Goal: Book appointment/travel/reservation

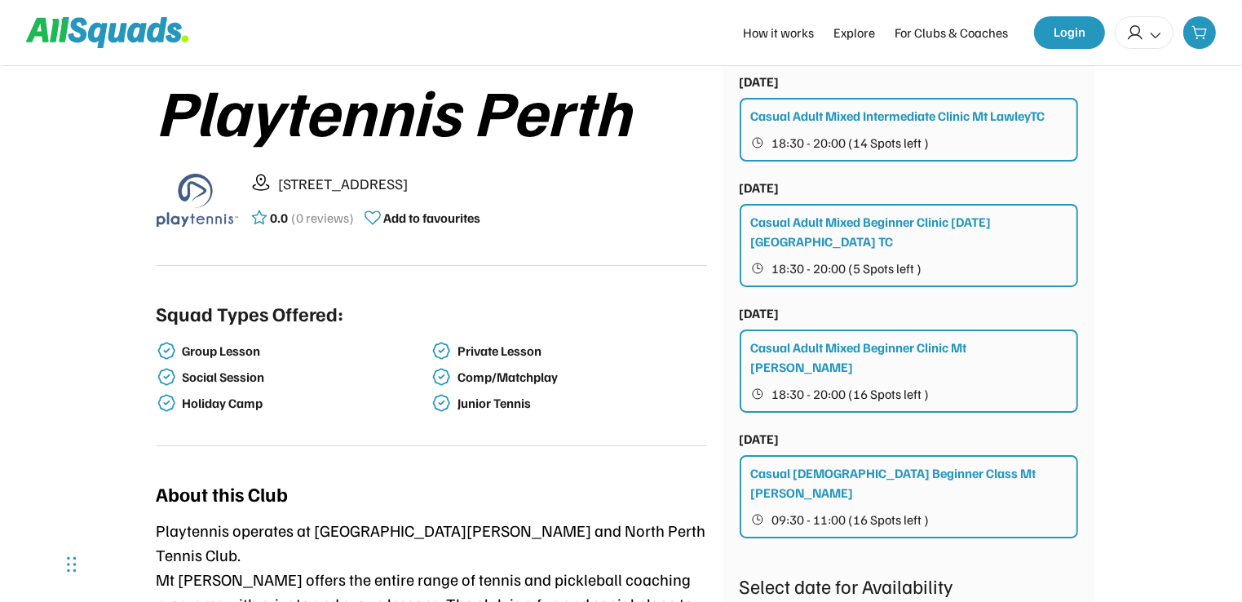
scroll to position [194, 0]
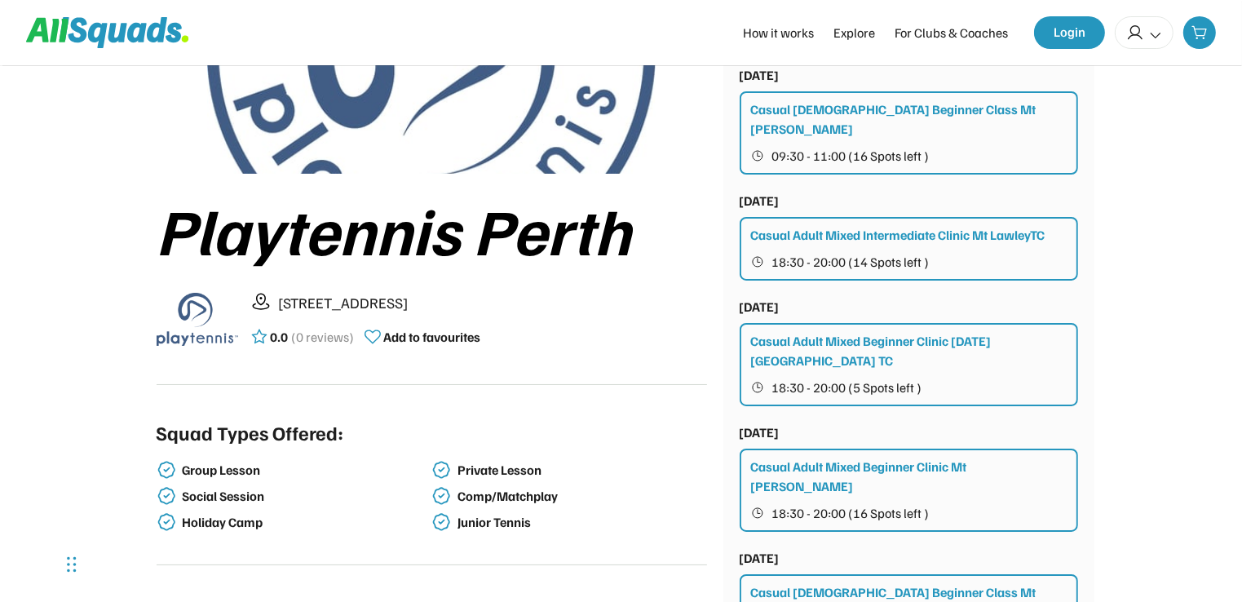
click at [874, 225] on div "Casual Adult Mixed Intermediate Clinic Mt LawleyTC" at bounding box center [898, 235] width 294 height 20
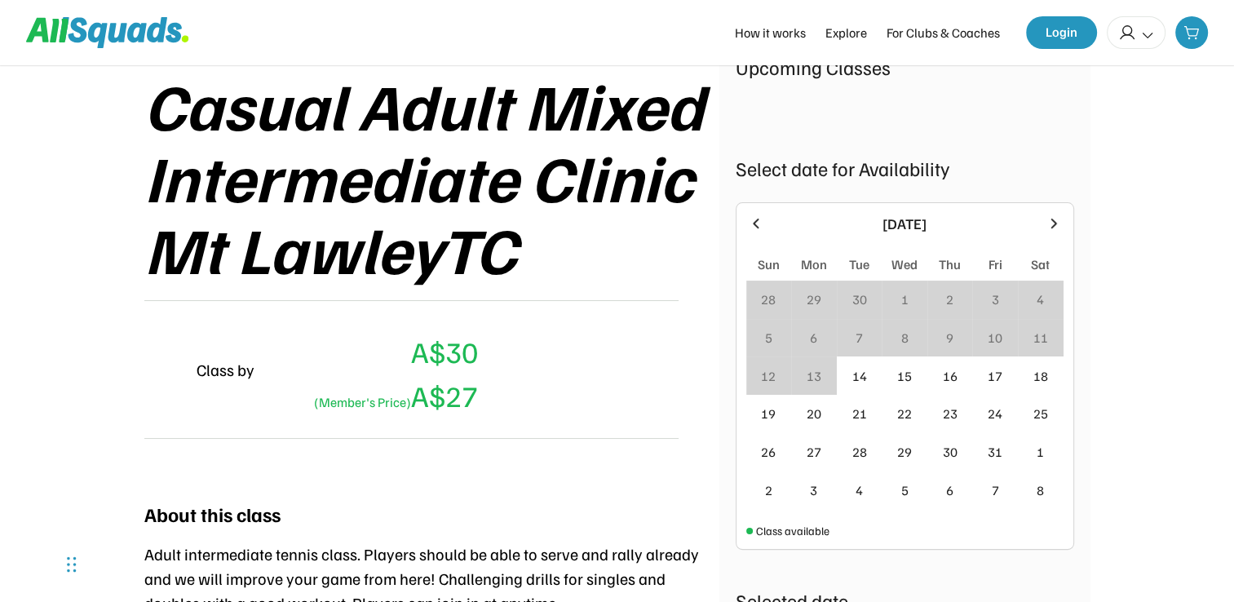
scroll to position [298, 0]
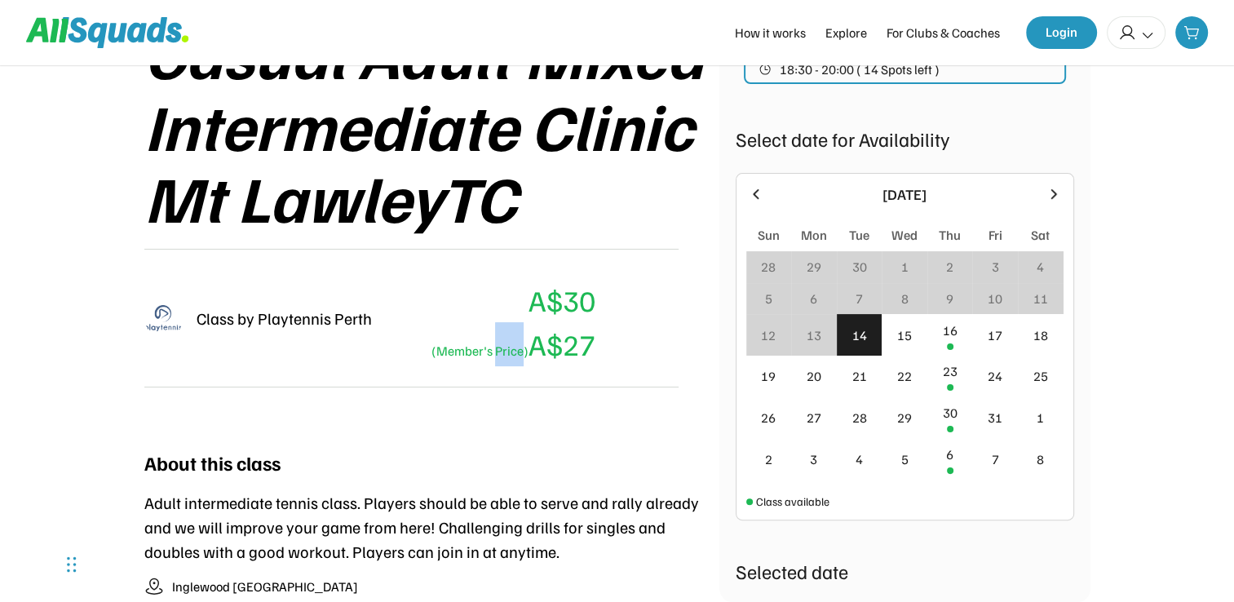
drag, startPoint x: 517, startPoint y: 288, endPoint x: 520, endPoint y: 310, distance: 22.2
click at [520, 310] on div "A$30 (Member's Price) A$27" at bounding box center [490, 318] width 210 height 96
drag, startPoint x: 520, startPoint y: 310, endPoint x: 583, endPoint y: 313, distance: 63.7
click at [583, 313] on div "A$30" at bounding box center [562, 300] width 67 height 44
drag, startPoint x: 600, startPoint y: 296, endPoint x: 535, endPoint y: 298, distance: 65.3
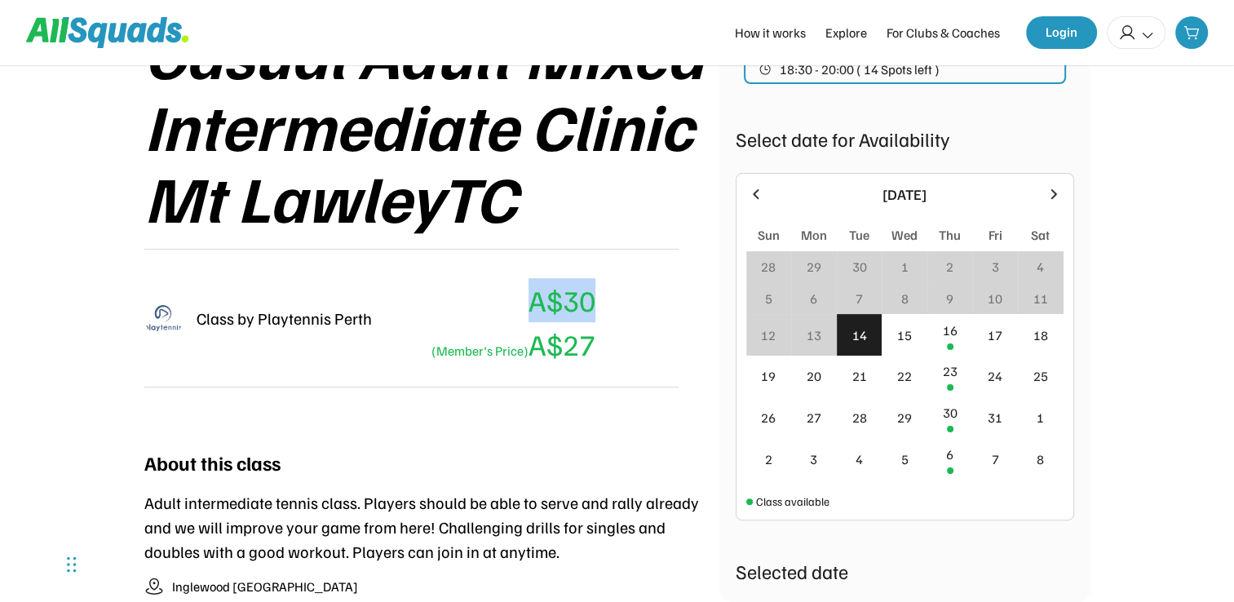
click at [535, 298] on div "Class by Playtennis Perth A$30 (Member's Price) A$27" at bounding box center [411, 318] width 534 height 139
drag, startPoint x: 535, startPoint y: 298, endPoint x: 584, endPoint y: 356, distance: 75.8
click at [584, 356] on div "(Member's Price) A$27" at bounding box center [511, 344] width 170 height 44
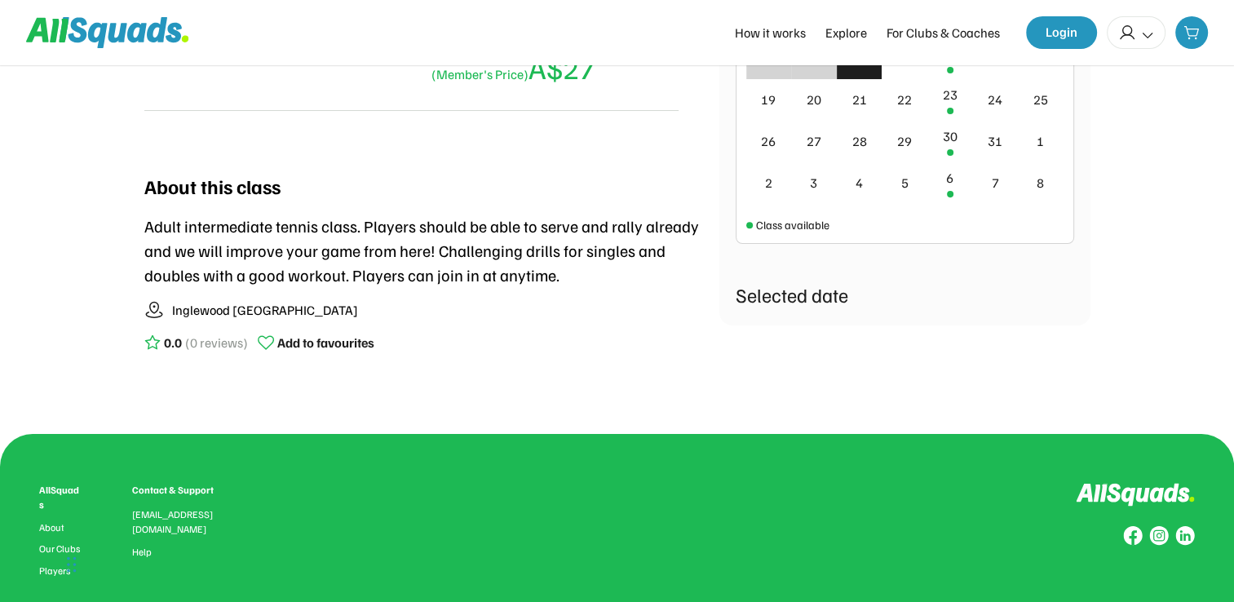
scroll to position [574, 0]
click at [795, 230] on div "Class available" at bounding box center [792, 224] width 73 height 17
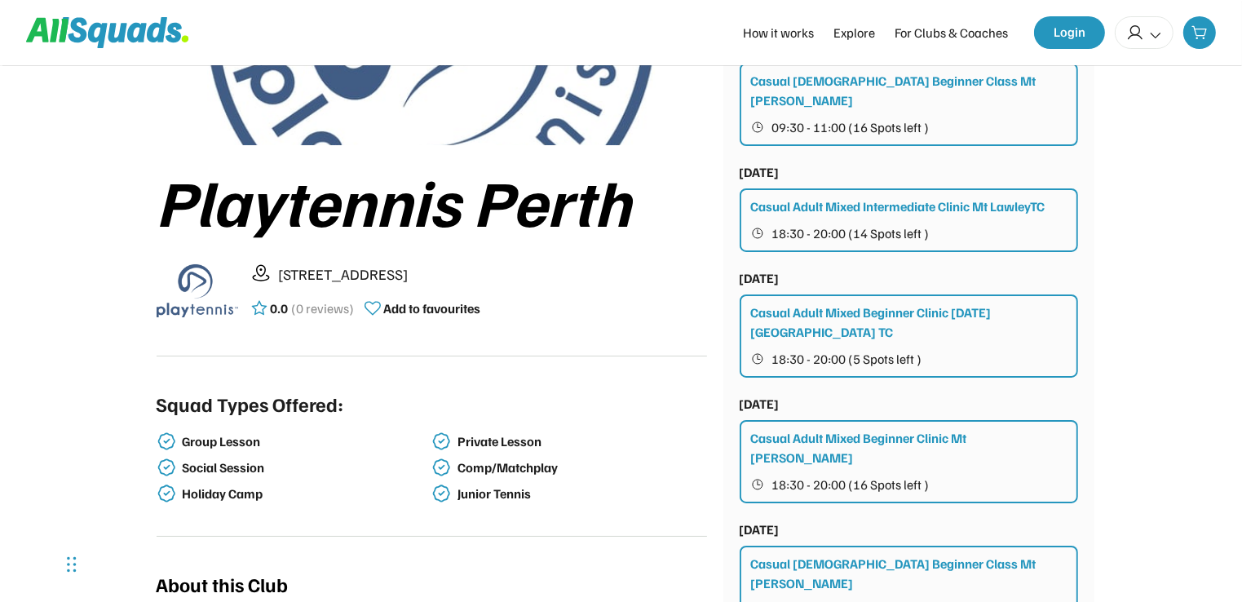
scroll to position [222, 0]
click at [510, 440] on div "Private Lesson" at bounding box center [581, 442] width 246 height 15
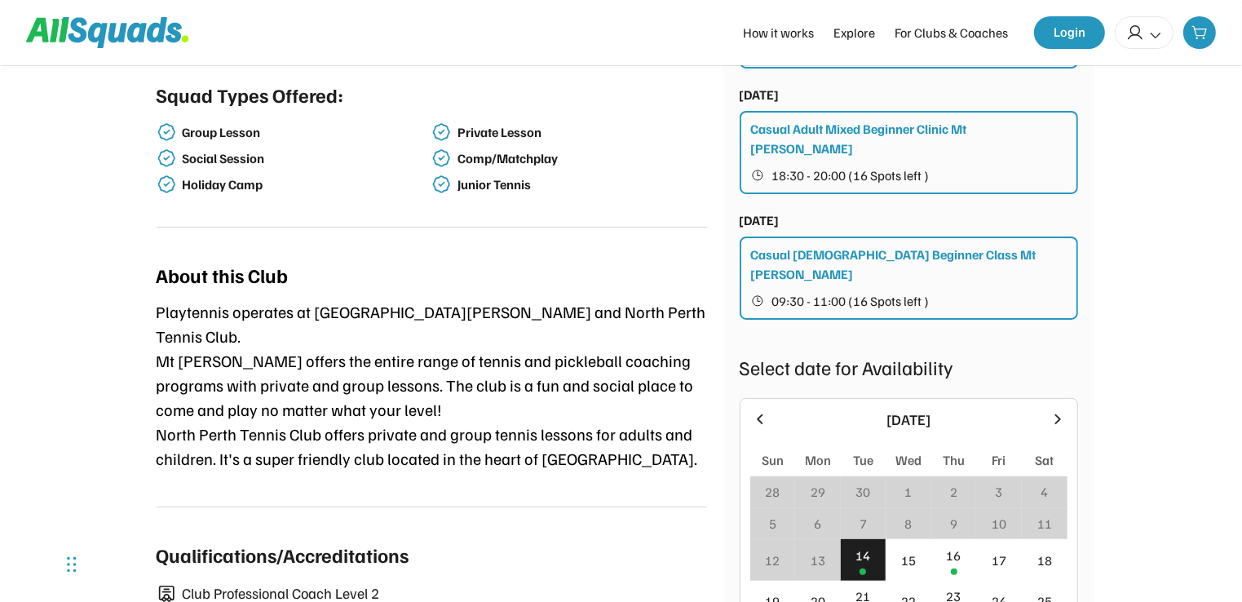
scroll to position [191, 0]
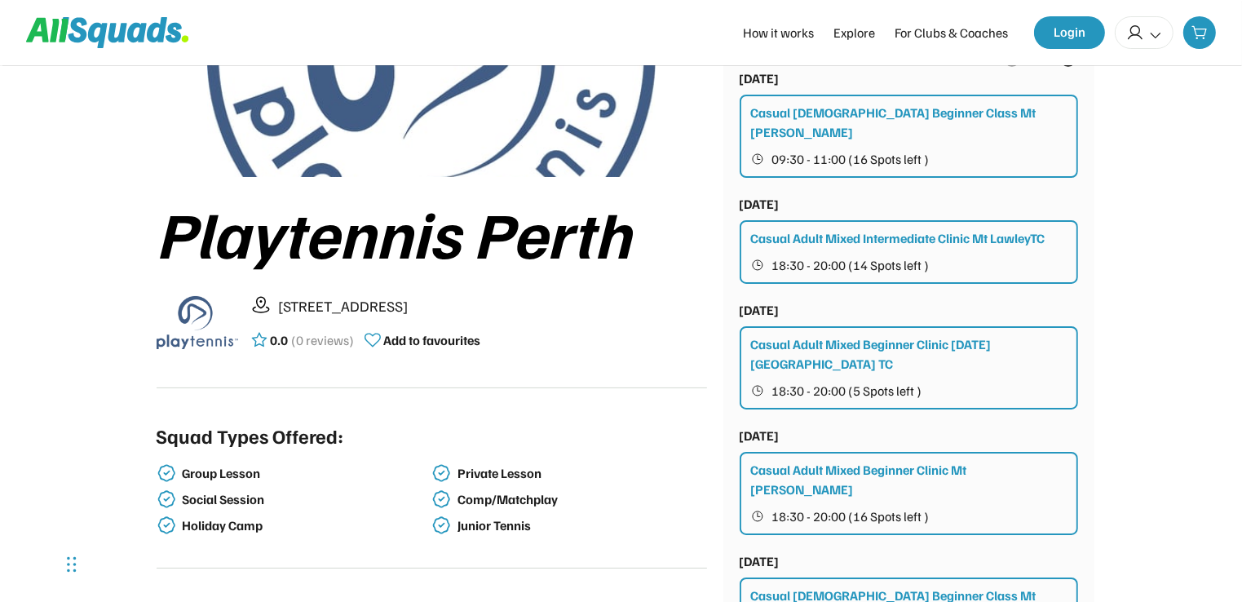
click at [842, 228] on div "Casual Adult Mixed Intermediate Clinic Mt LawleyTC" at bounding box center [898, 238] width 294 height 20
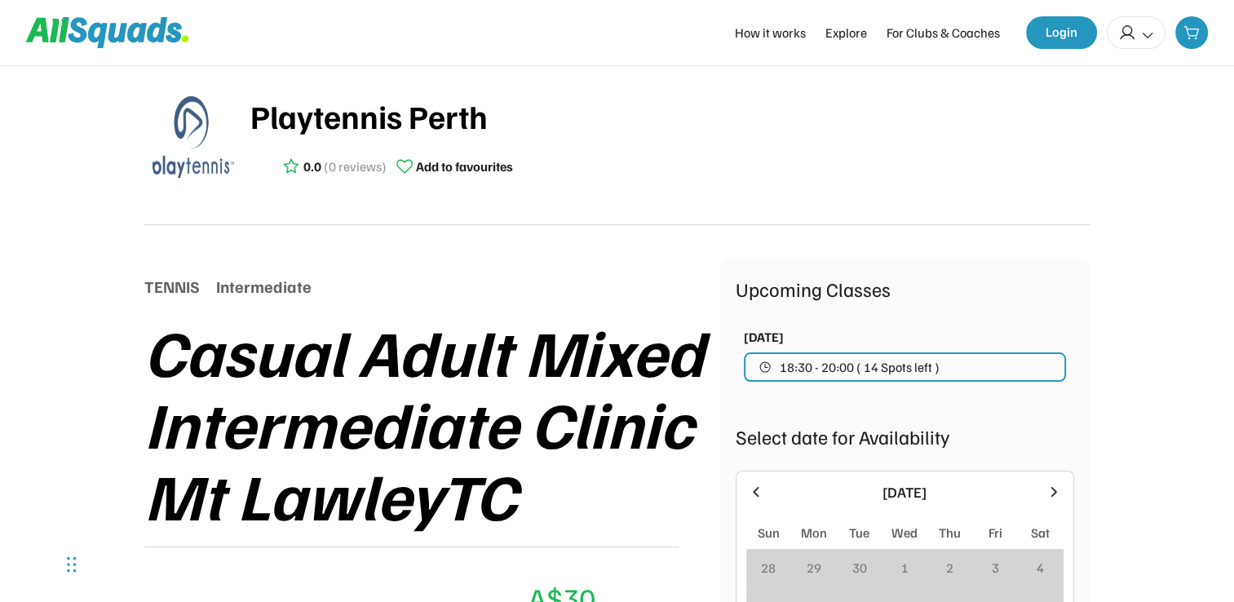
click at [687, 316] on div "Casual Adult Mixed Intermediate Clinic Mt LawleyTC" at bounding box center [431, 422] width 575 height 215
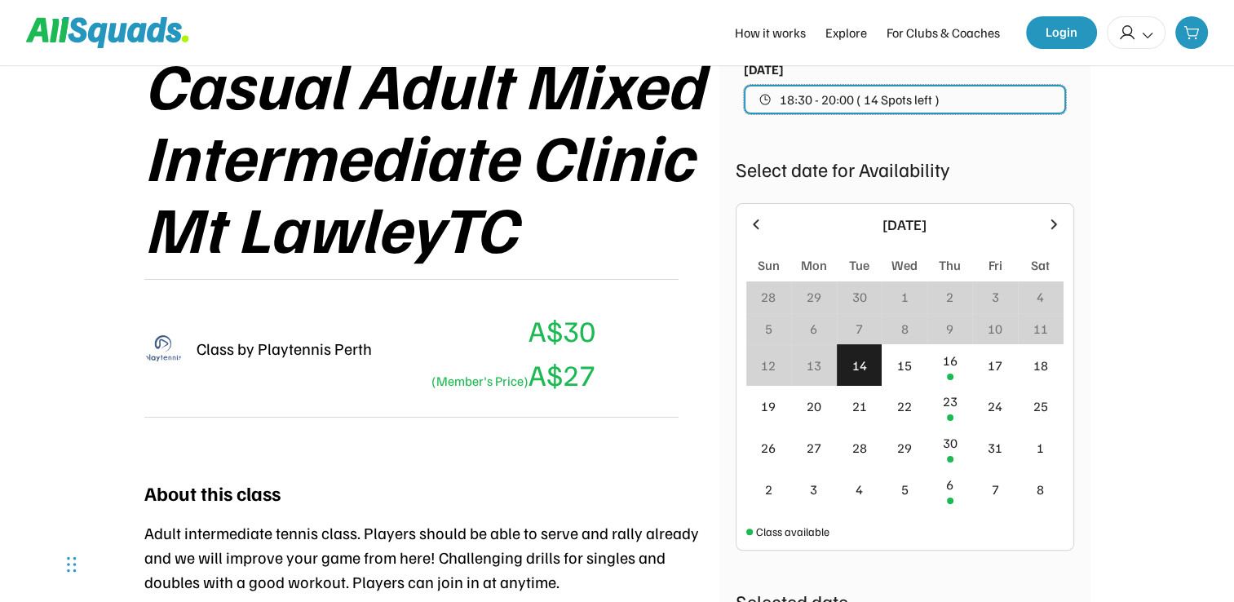
click at [917, 93] on span "18:30 - 20:00 ( 14 Spots left )" at bounding box center [860, 99] width 160 height 13
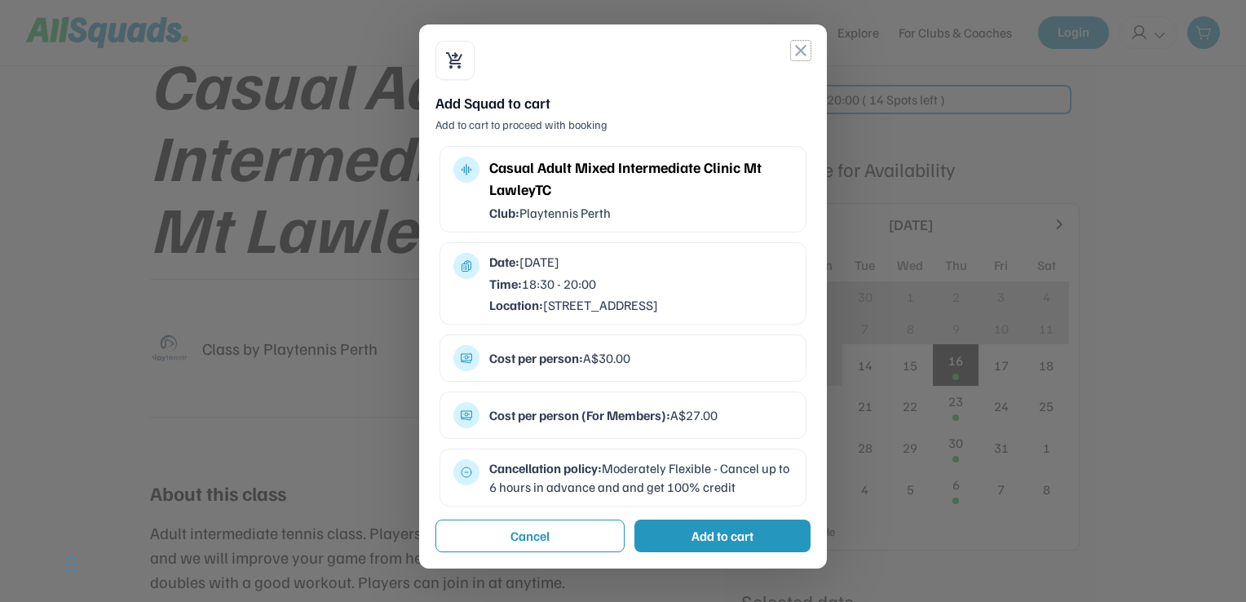
click at [801, 41] on button "close" at bounding box center [801, 51] width 20 height 20
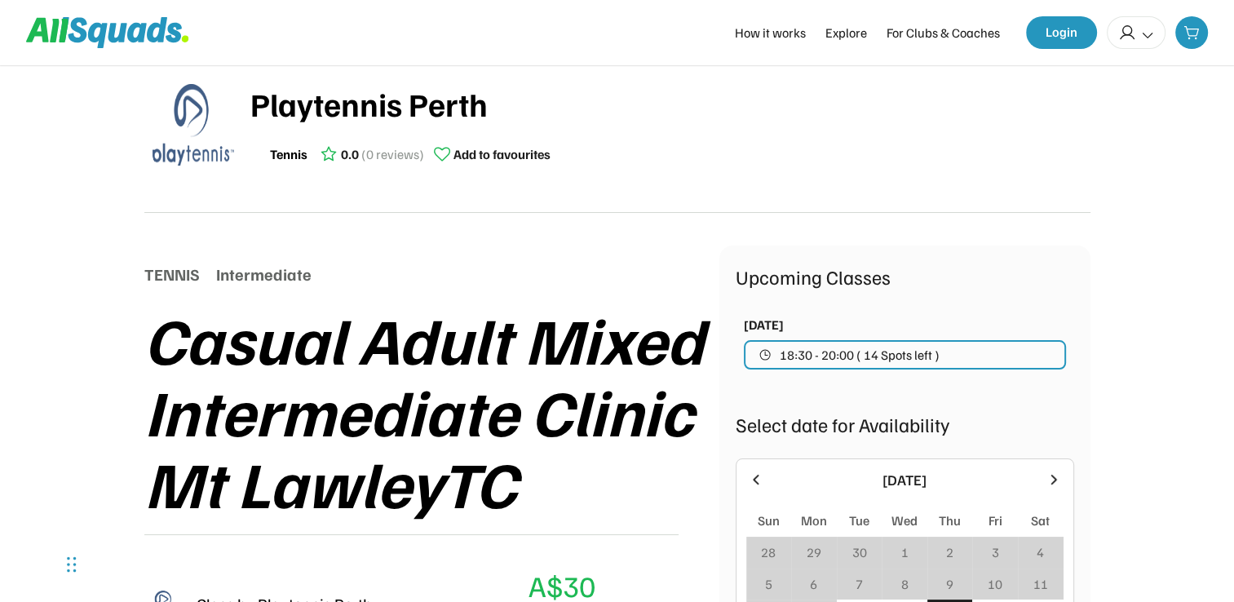
scroll to position [0, 0]
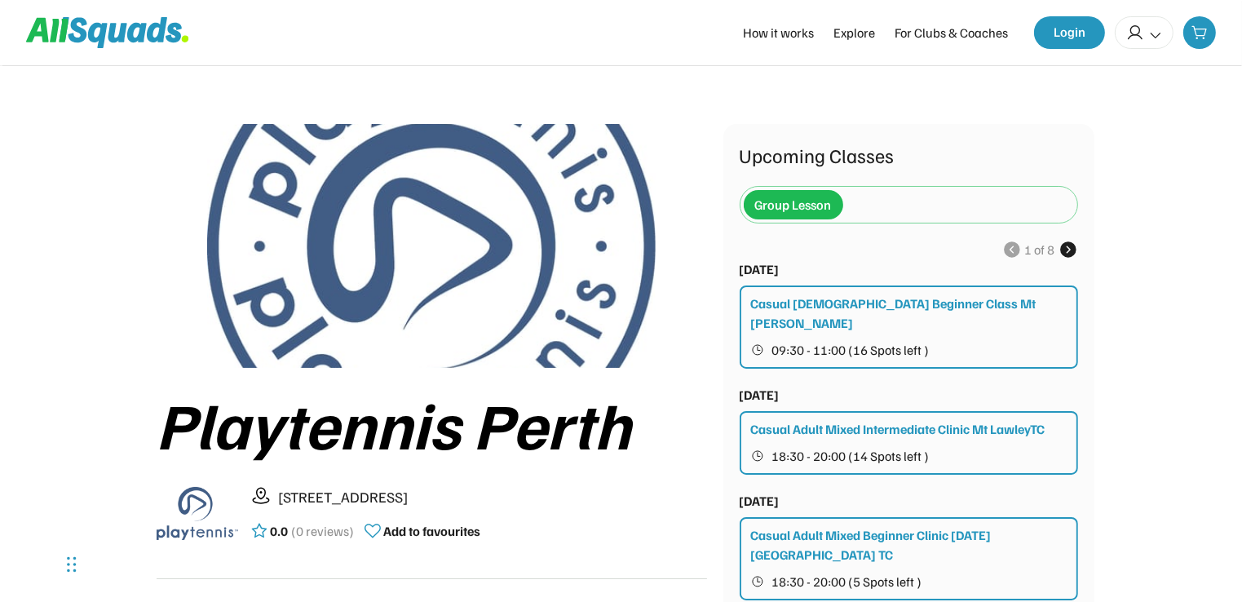
click at [772, 206] on div "Group Lesson" at bounding box center [793, 205] width 77 height 20
click at [881, 210] on div "Group Lesson" at bounding box center [909, 205] width 330 height 36
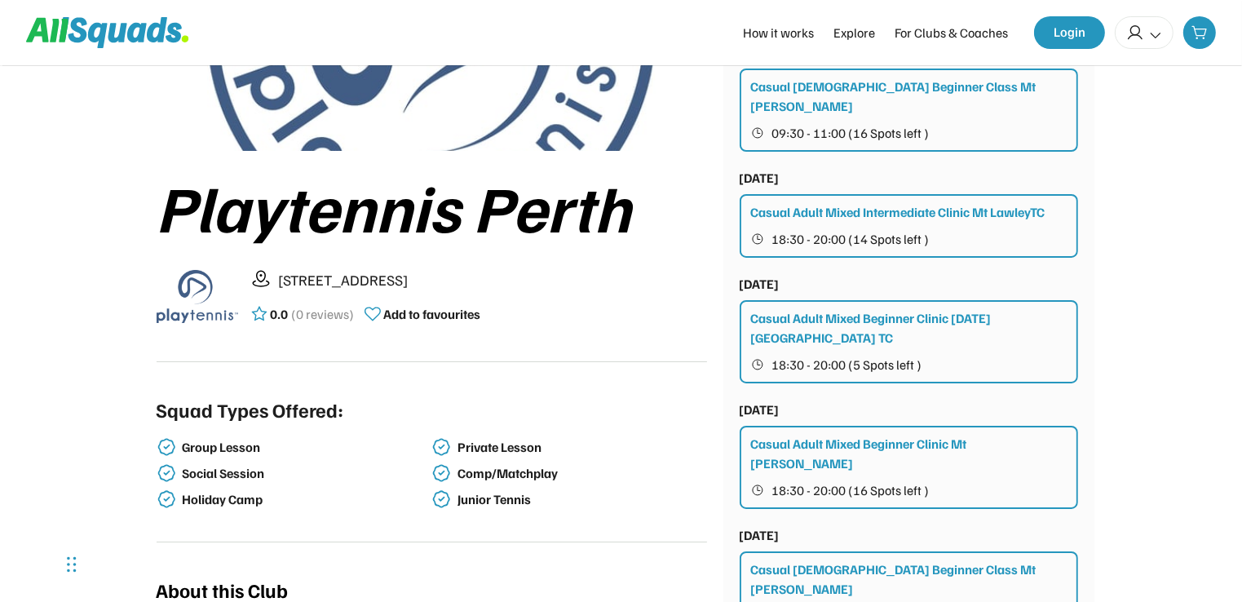
scroll to position [1002, 0]
